Goal: Task Accomplishment & Management: Complete application form

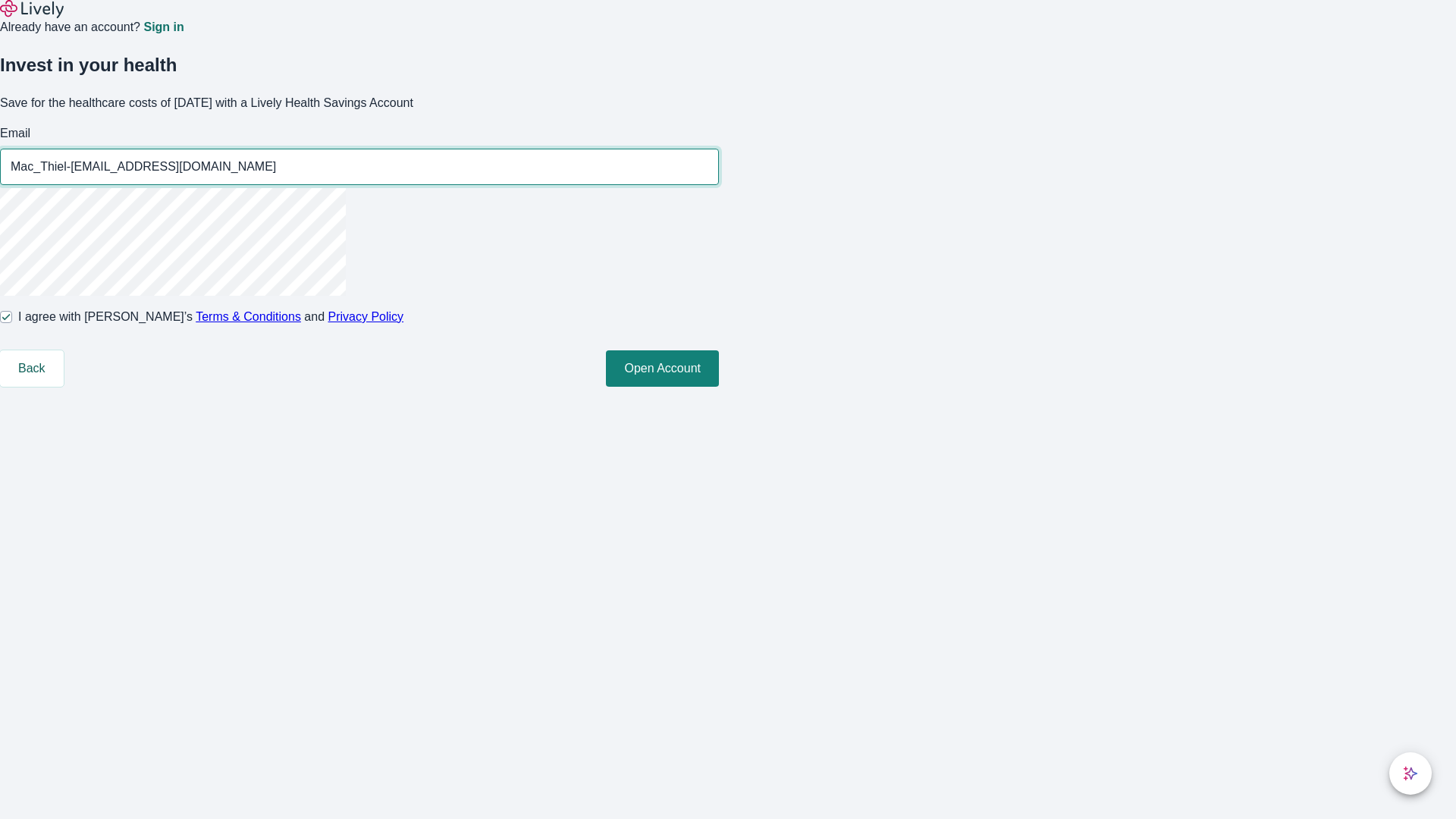
type input "Mac_Thiel-[EMAIL_ADDRESS][DOMAIN_NAME]"
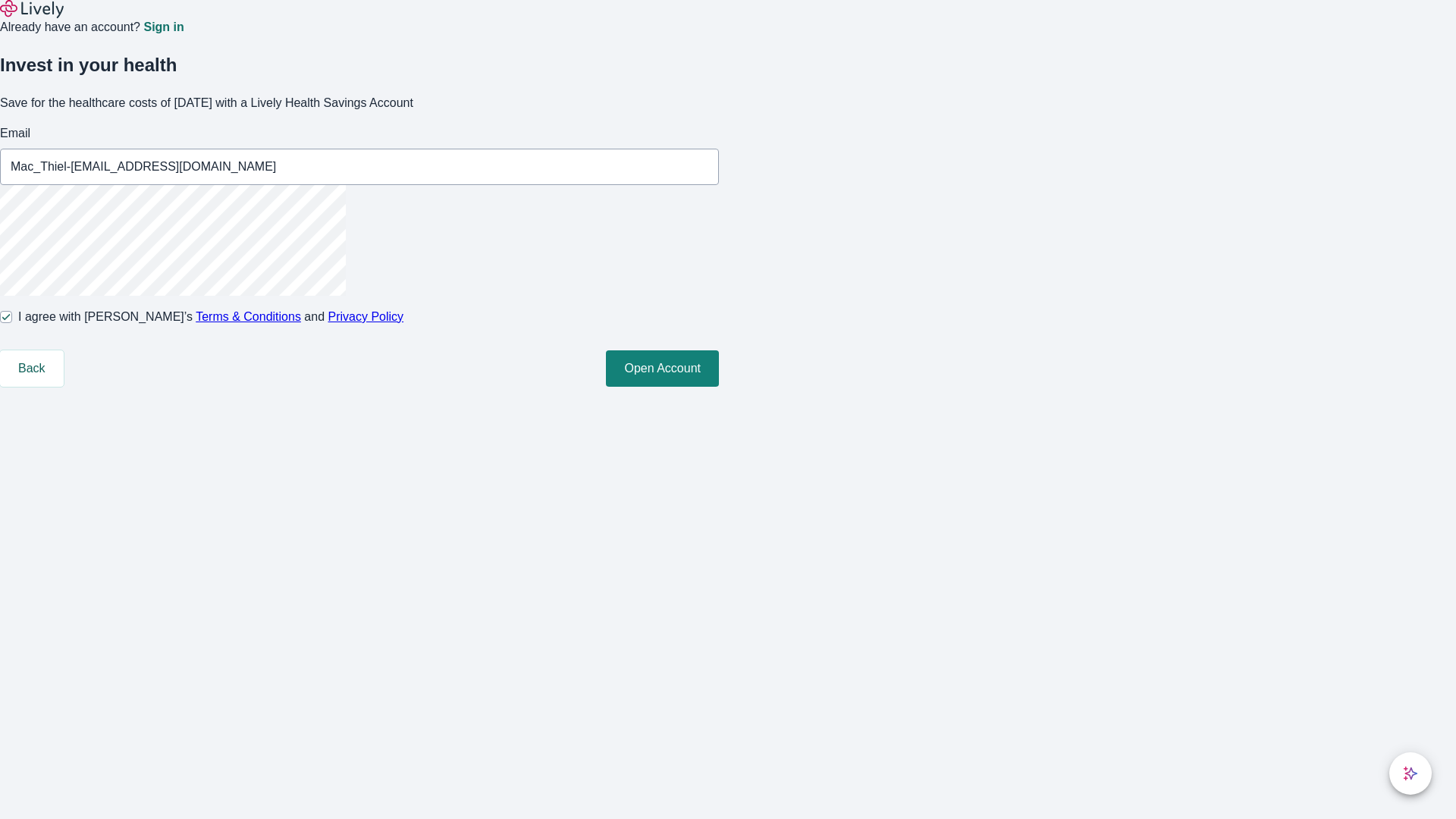
click at [12, 323] on input "I agree with Lively’s Terms & Conditions and Privacy Policy" at bounding box center [6, 317] width 12 height 12
checkbox input "false"
type input "[EMAIL_ADDRESS][DOMAIN_NAME]"
click at [12, 323] on input "I agree with Lively’s Terms & Conditions and Privacy Policy" at bounding box center [6, 317] width 12 height 12
checkbox input "true"
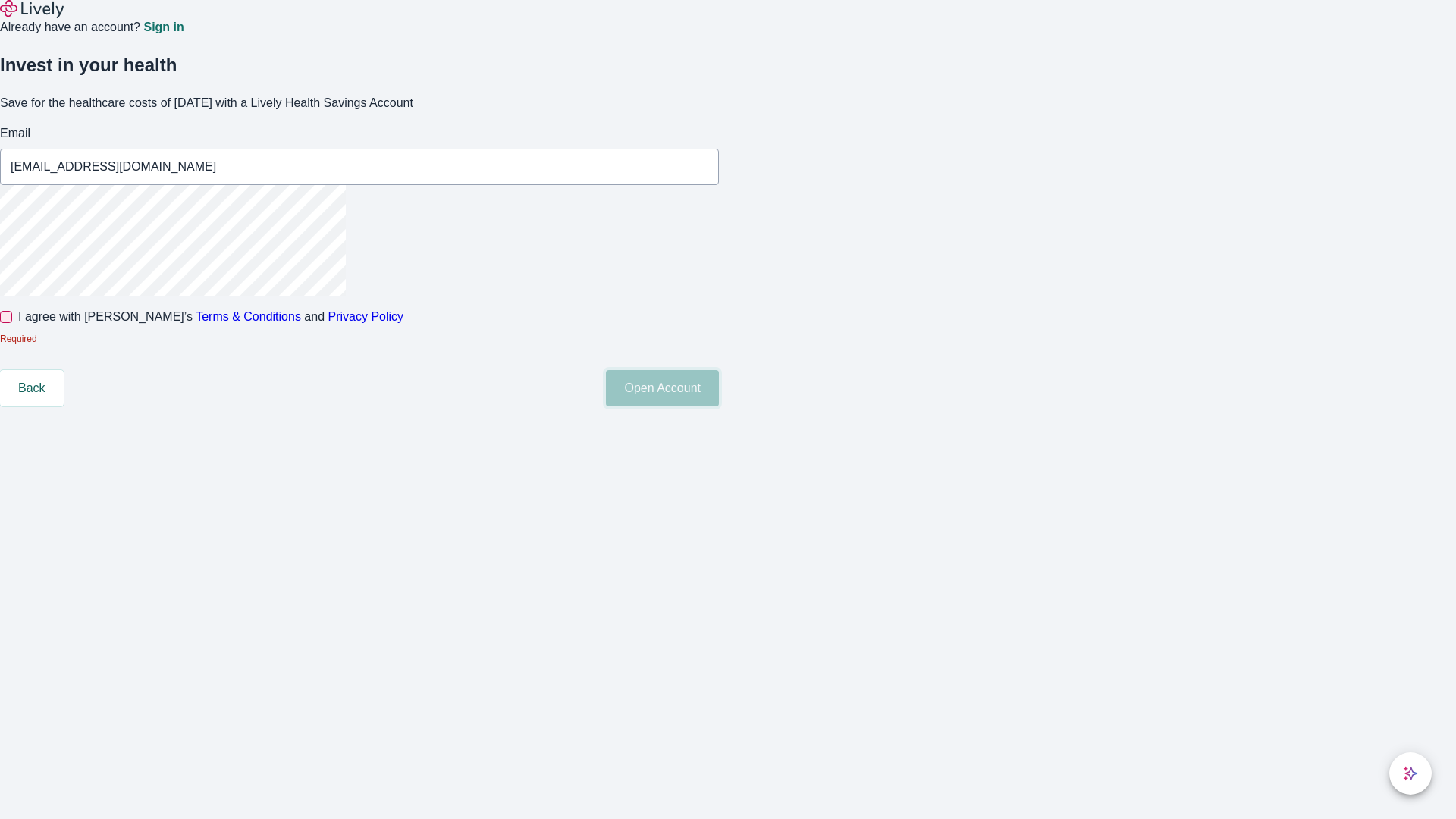
click at [719, 406] on button "Open Account" at bounding box center [662, 388] width 113 height 36
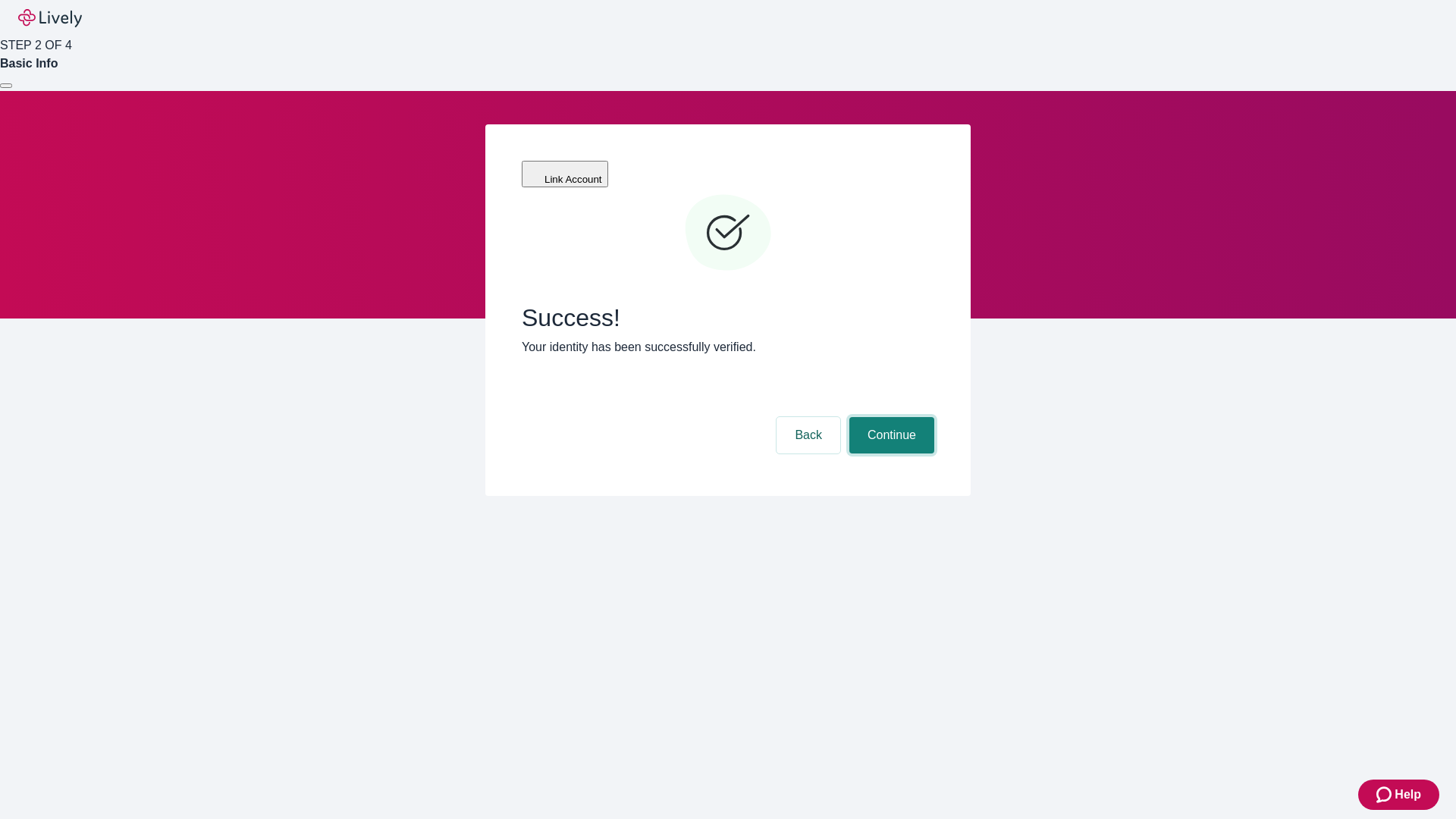
click at [889, 417] on button "Continue" at bounding box center [891, 435] width 85 height 36
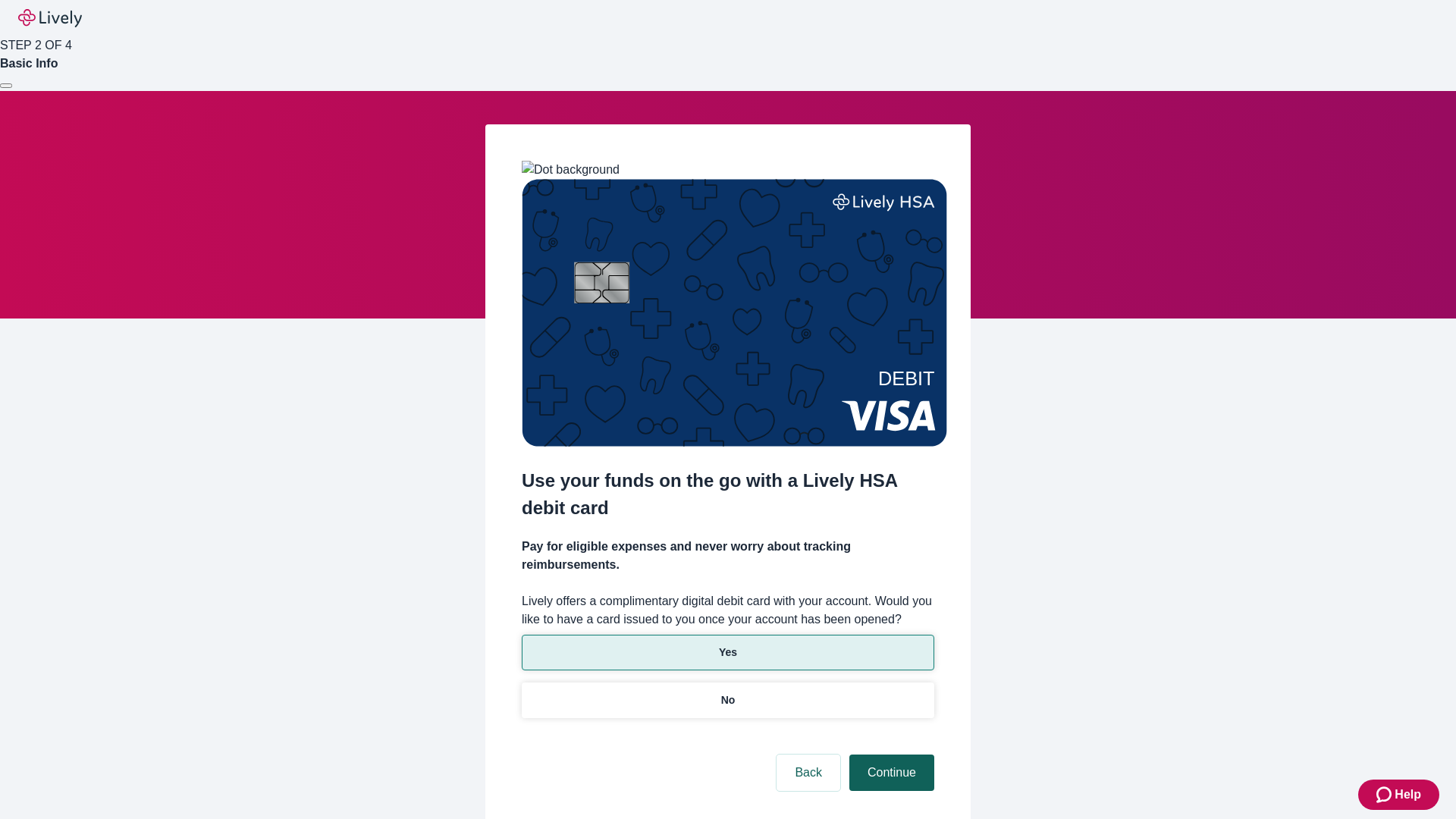
click at [727, 693] on p "No" at bounding box center [728, 700] width 15 height 16
click at [889, 754] on button "Continue" at bounding box center [891, 772] width 85 height 36
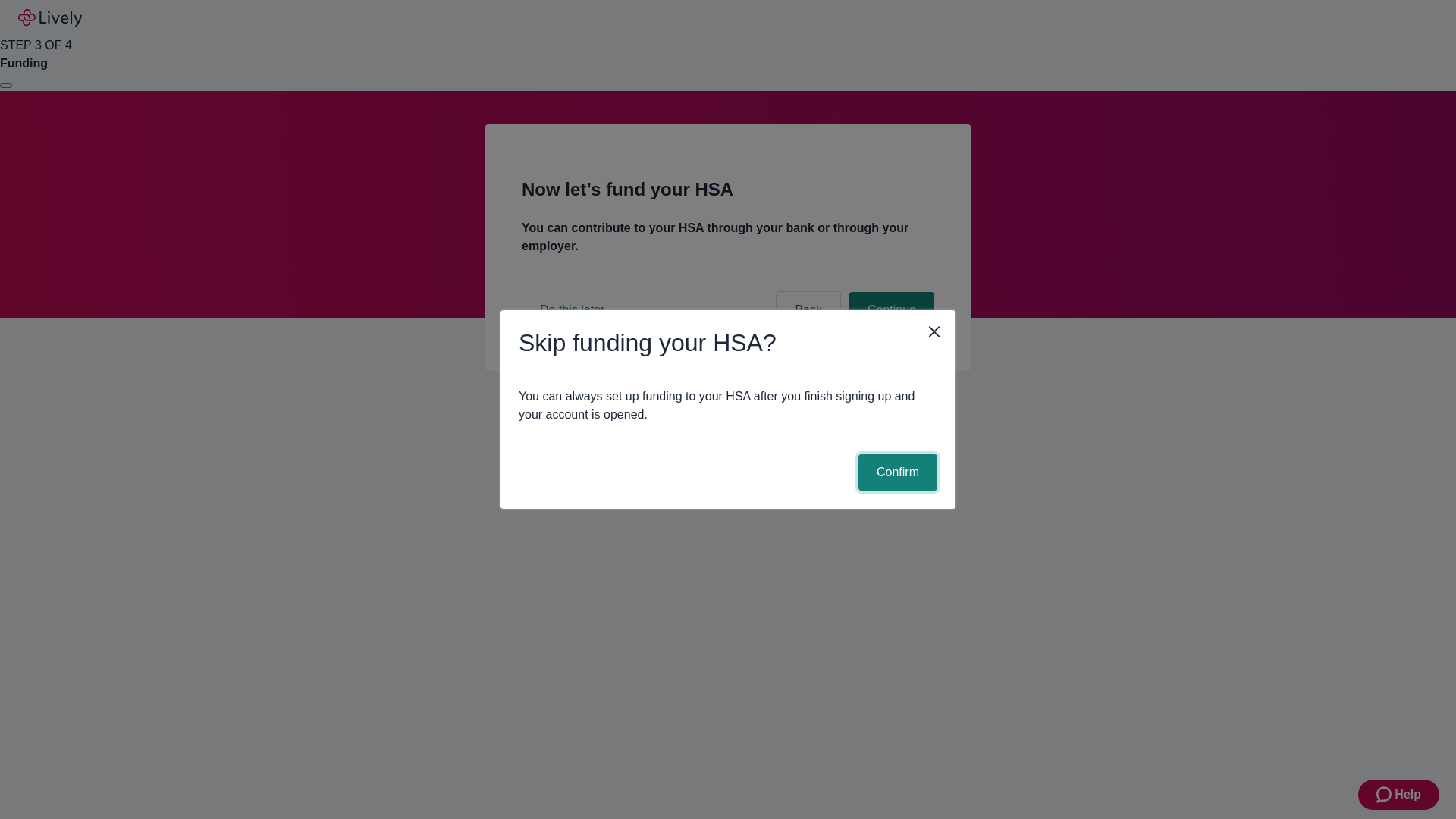
click at [895, 473] on button "Confirm" at bounding box center [898, 472] width 79 height 36
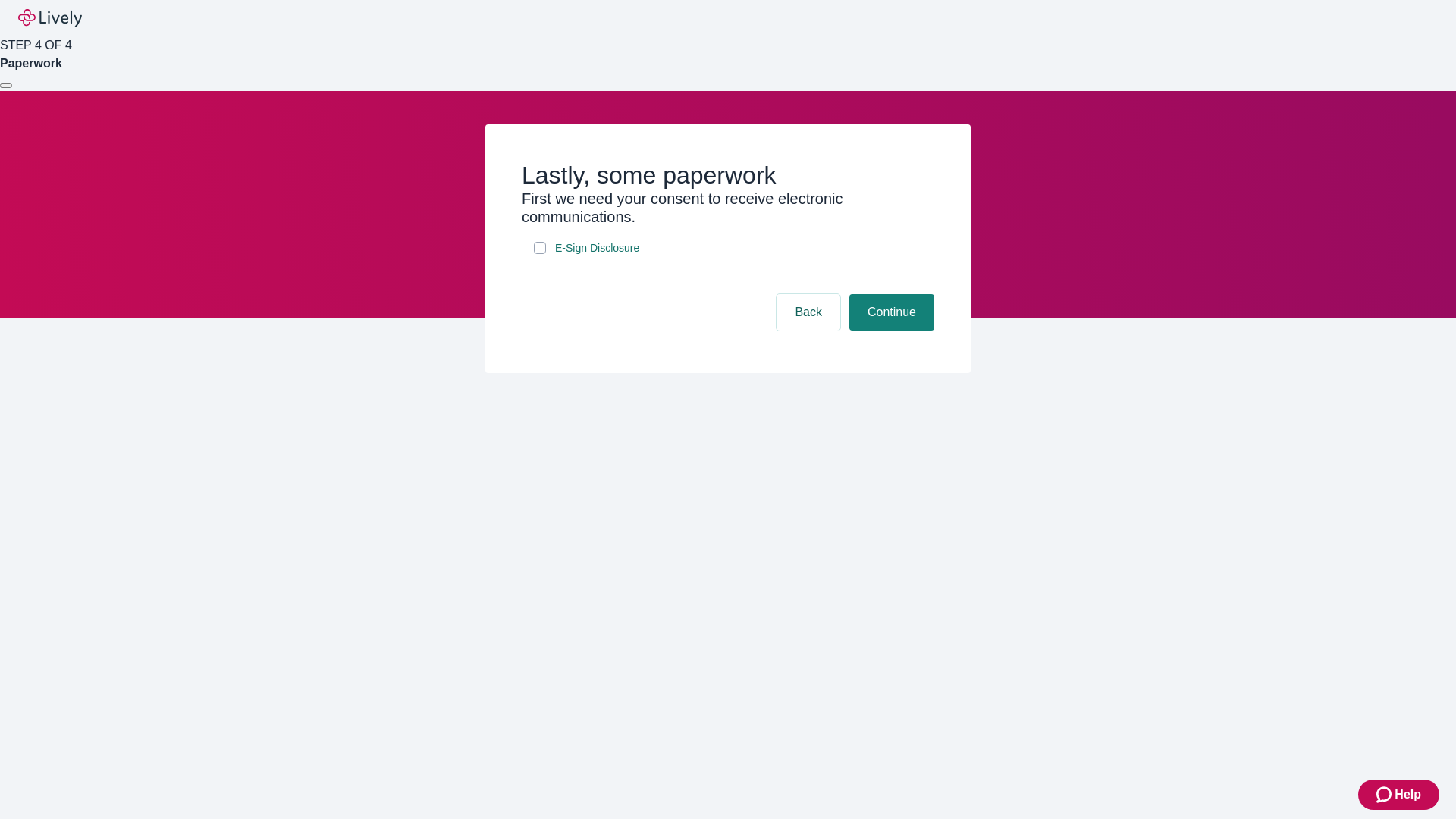
click at [540, 254] on input "E-Sign Disclosure" at bounding box center [540, 248] width 12 height 12
checkbox input "true"
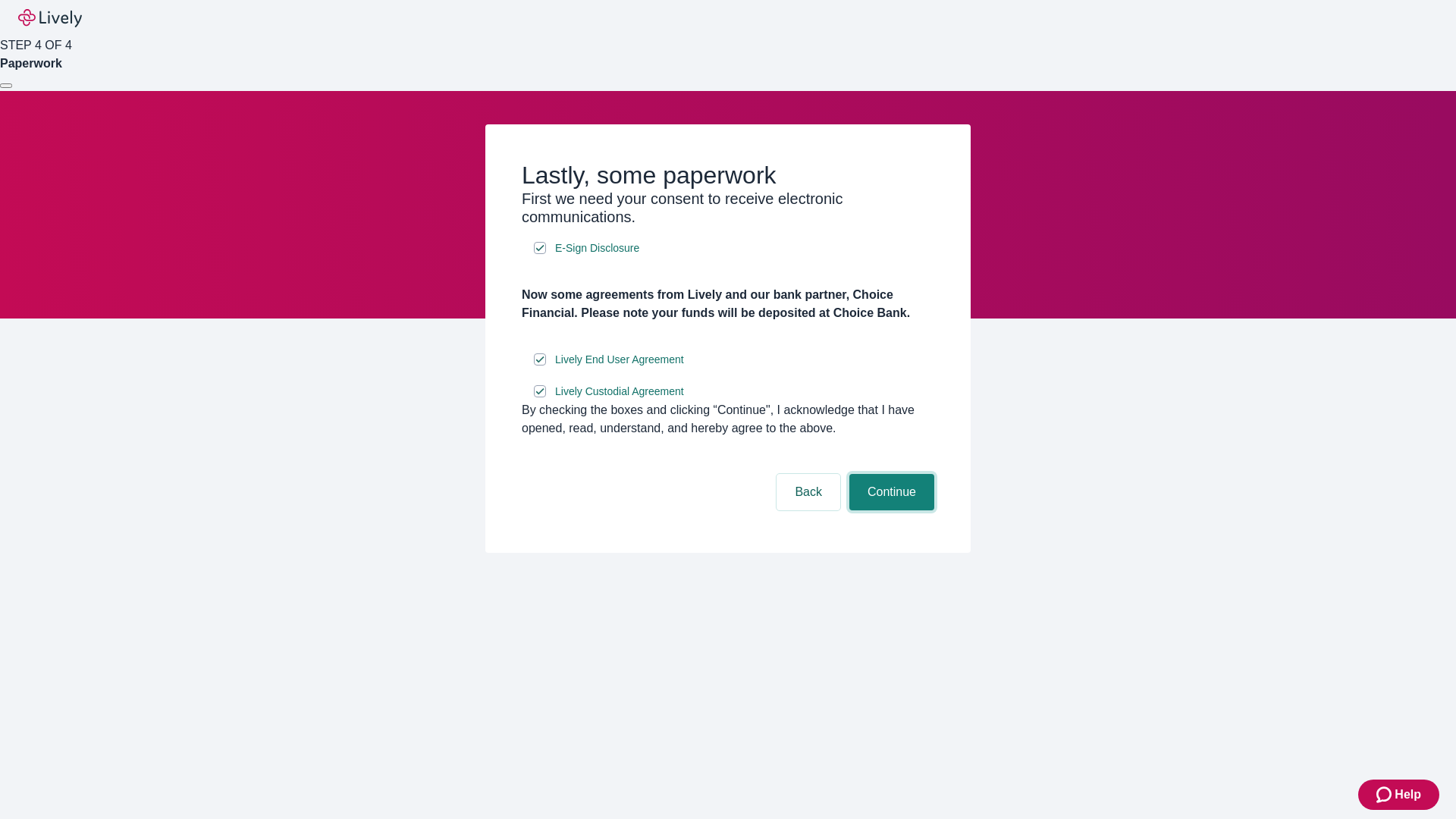
click at [889, 511] on button "Continue" at bounding box center [891, 492] width 85 height 36
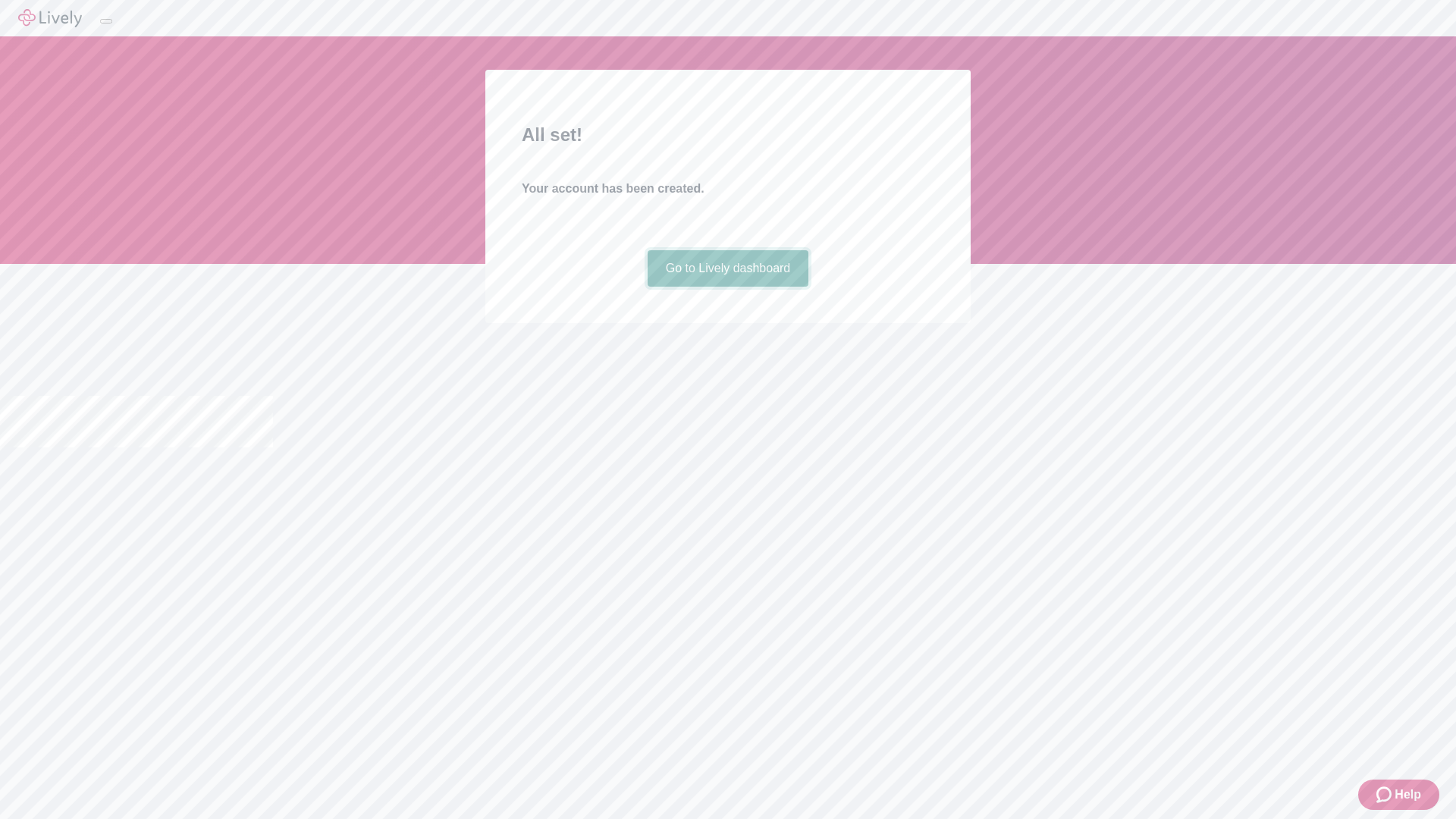
click at [727, 287] on link "Go to Lively dashboard" at bounding box center [728, 268] width 161 height 36
